Goal: Information Seeking & Learning: Learn about a topic

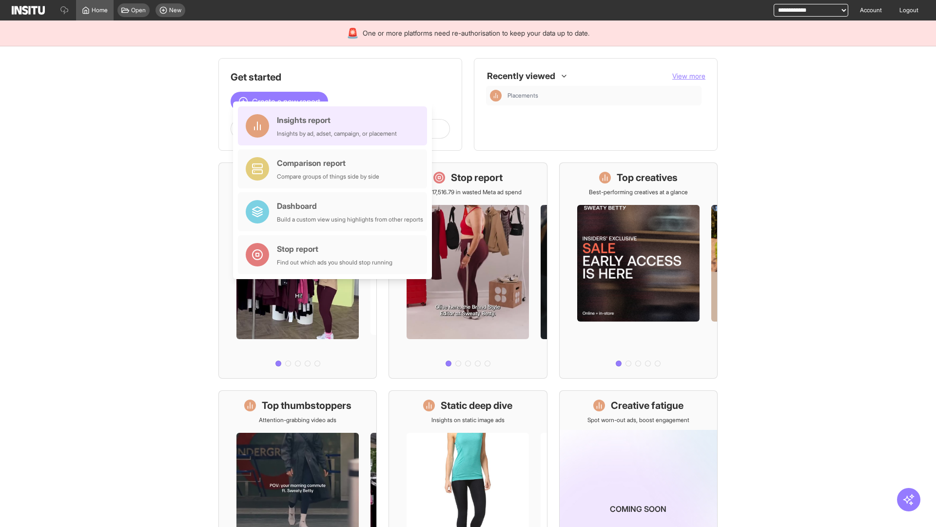
click at [335, 126] on div "Insights report Insights by ad, adset, campaign, or placement" at bounding box center [337, 125] width 120 height 23
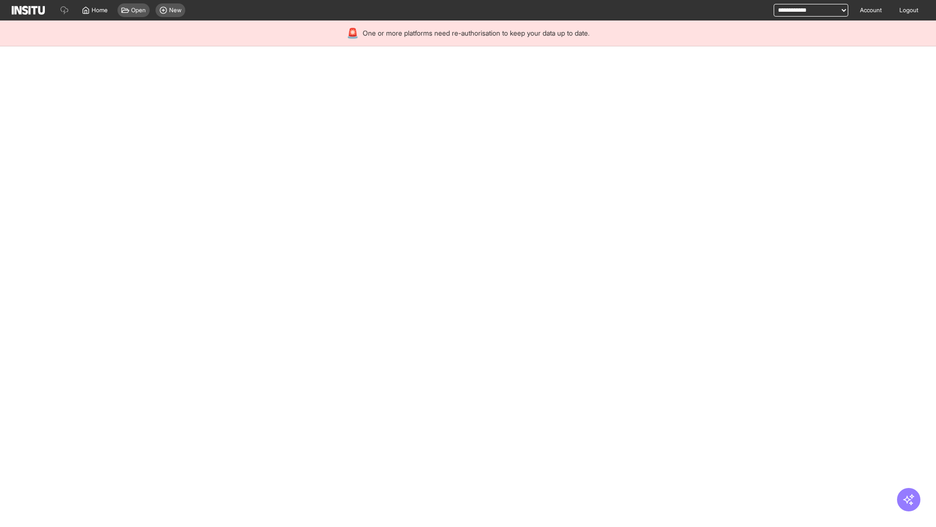
select select "**"
